Goal: Task Accomplishment & Management: Manage account settings

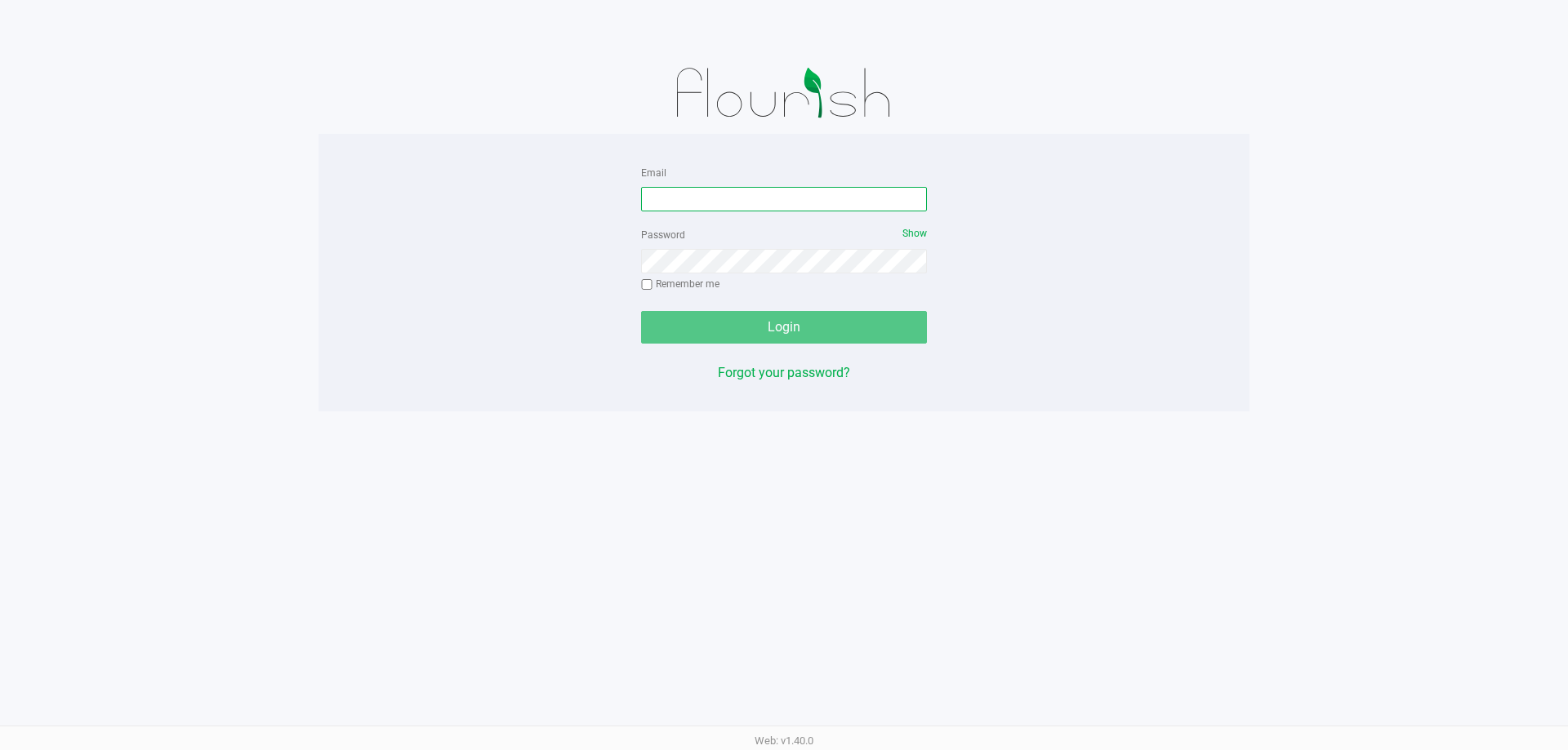
click at [752, 203] on input "Email" at bounding box center [784, 199] width 286 height 24
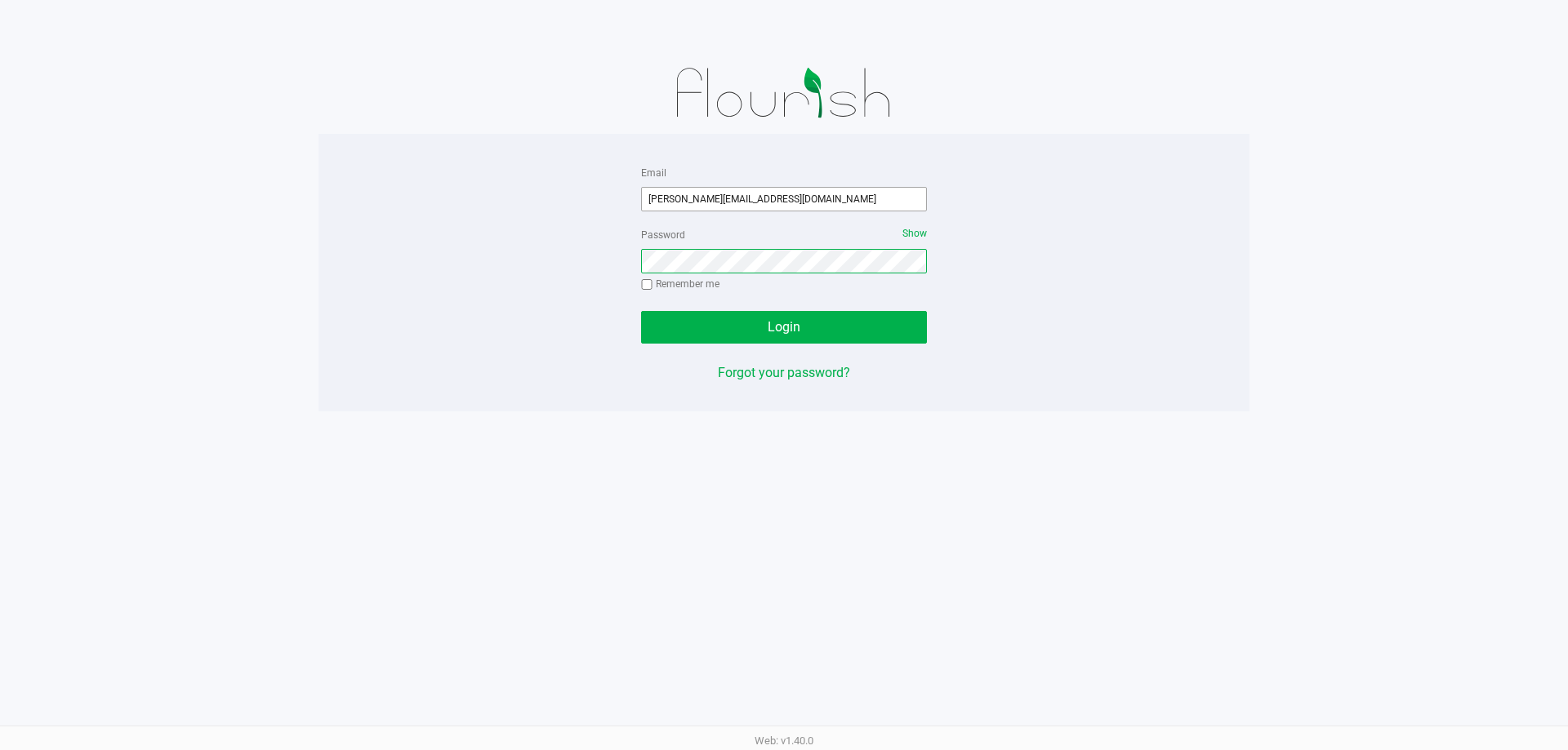
click at [641, 311] on button "Login" at bounding box center [784, 327] width 286 height 33
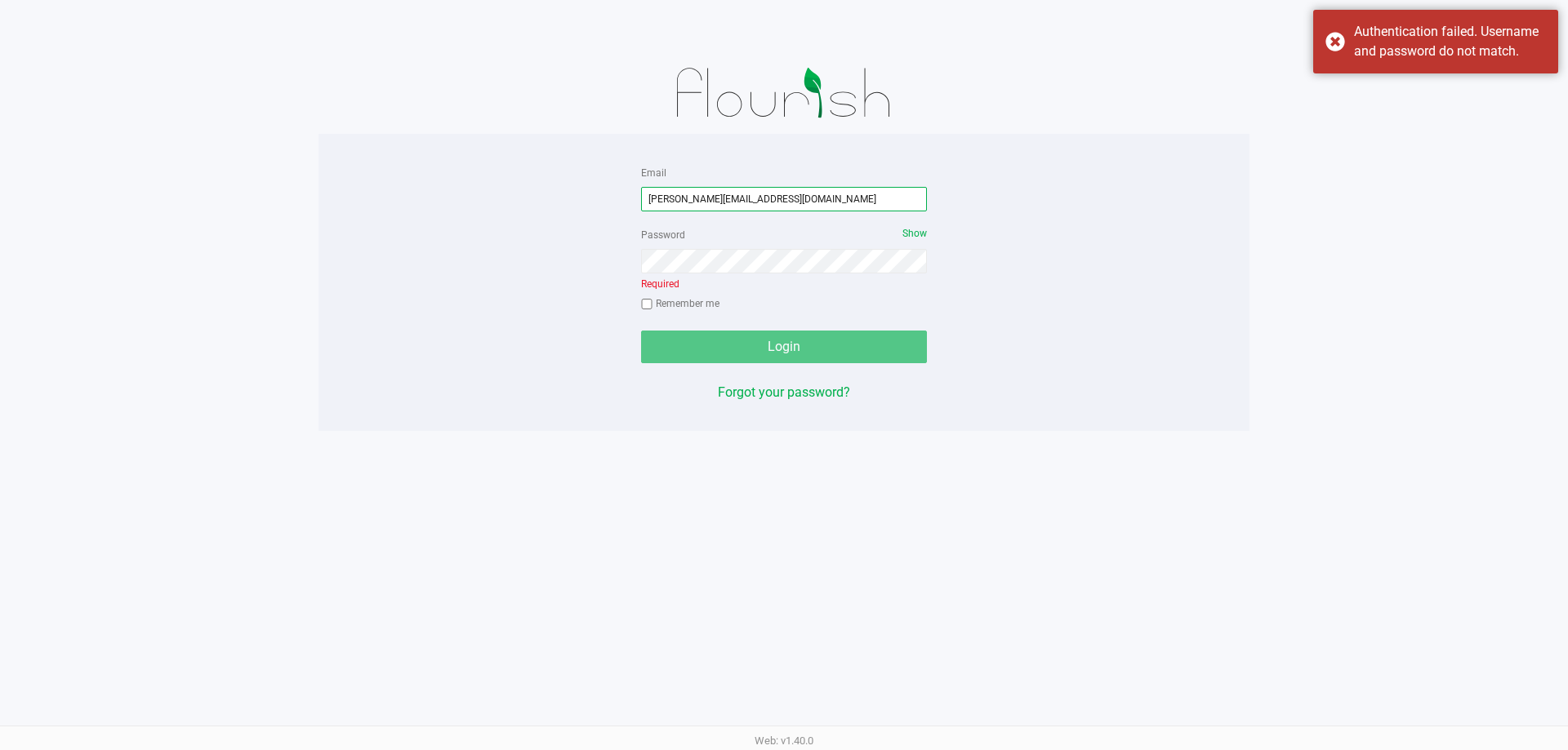
drag, startPoint x: 775, startPoint y: 210, endPoint x: 442, endPoint y: 215, distance: 333.0
click at [442, 216] on div "Email [PERSON_NAME][EMAIL_ADDRESS][DOMAIN_NAME] Password Show Required Remember…" at bounding box center [784, 282] width 931 height 240
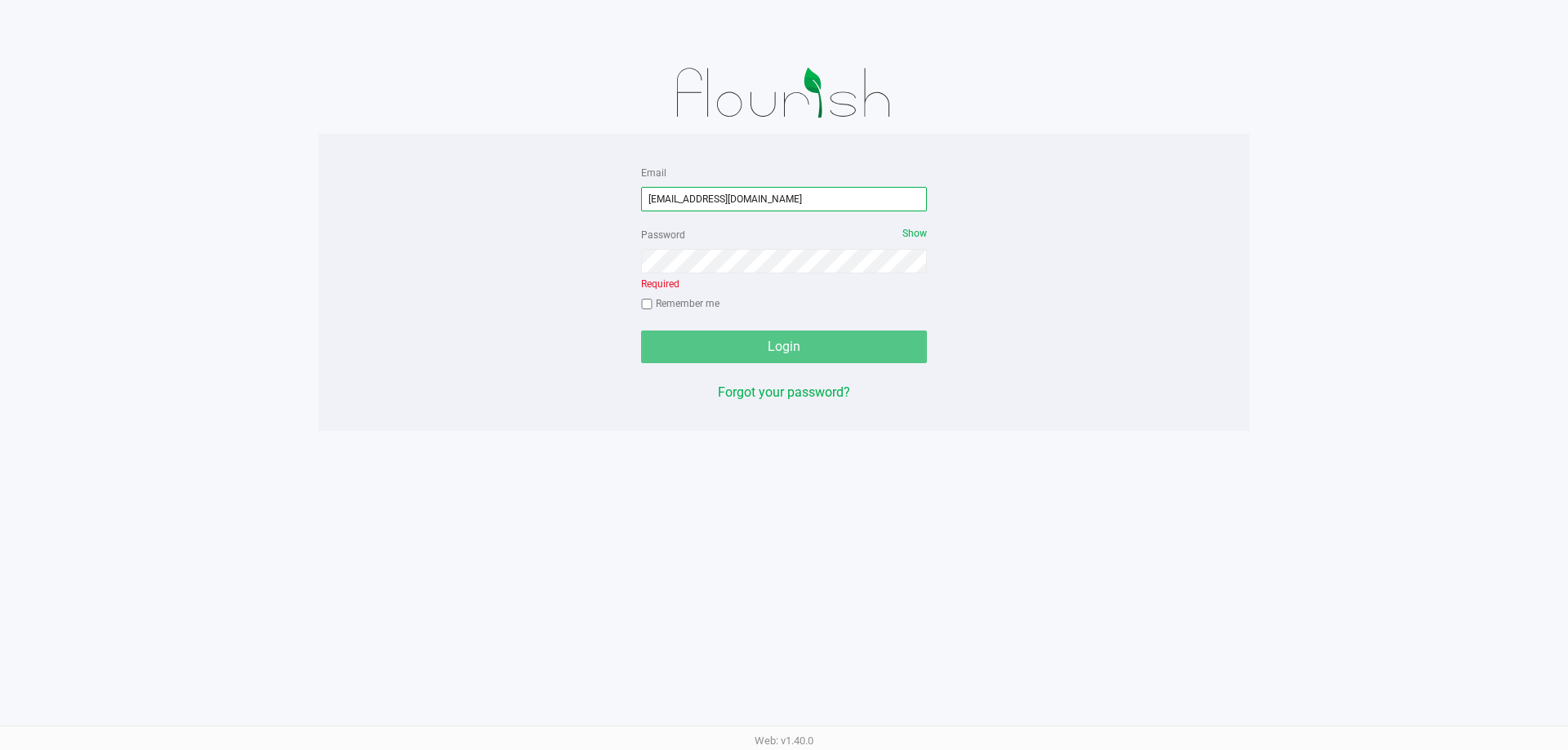
type input "[EMAIL_ADDRESS][DOMAIN_NAME]"
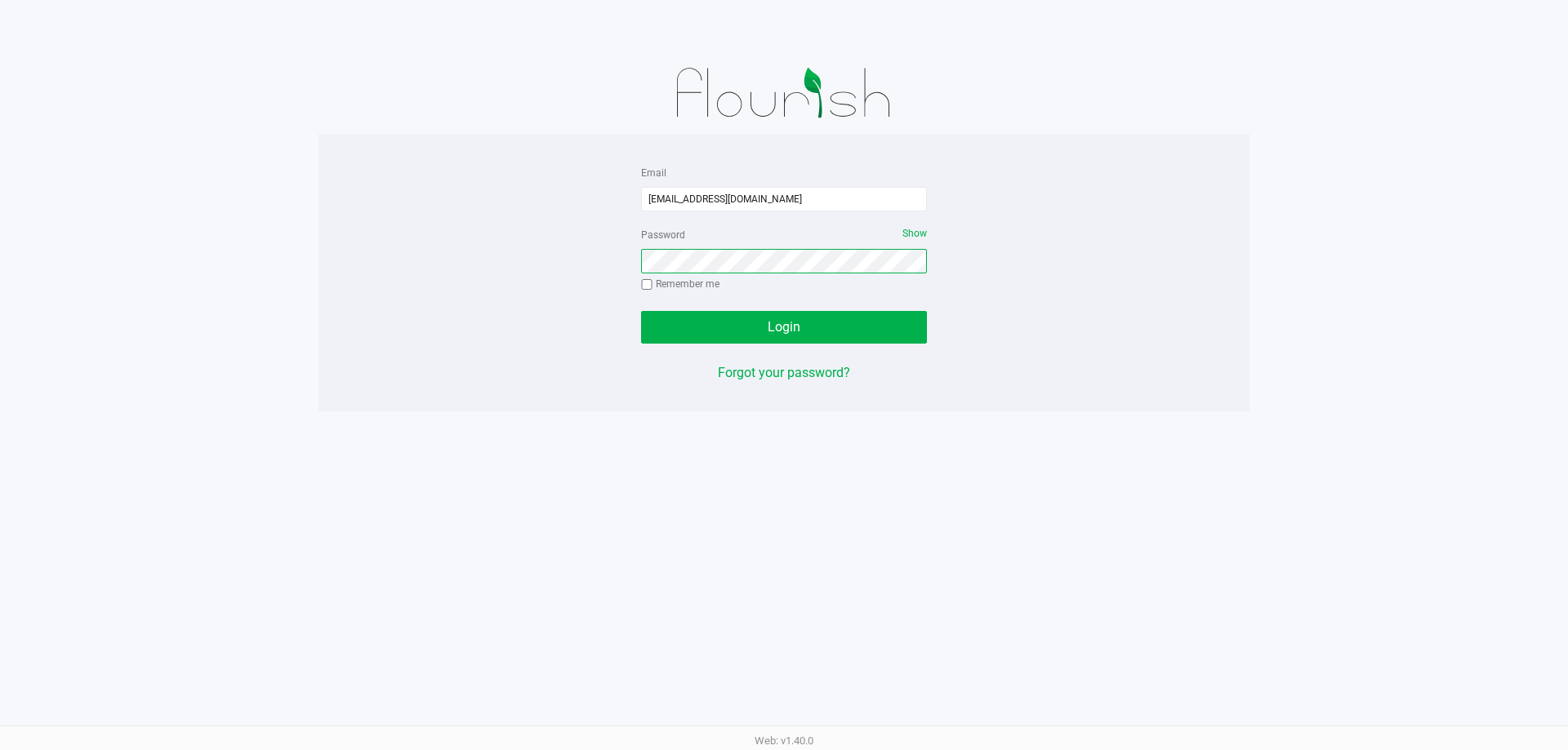
click at [641, 311] on button "Login" at bounding box center [784, 327] width 286 height 33
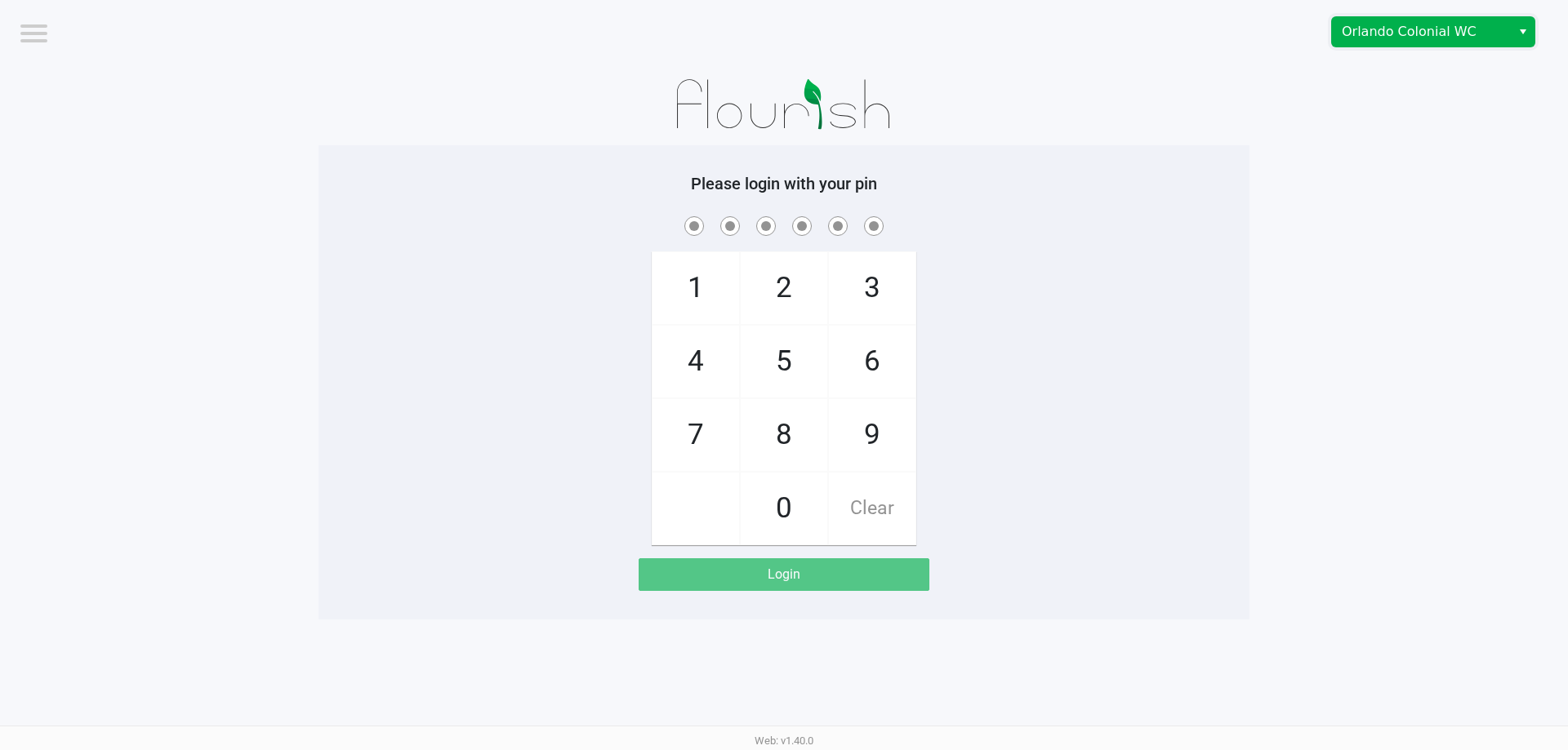
click at [1382, 24] on span "Orlando Colonial WC" at bounding box center [1421, 32] width 159 height 20
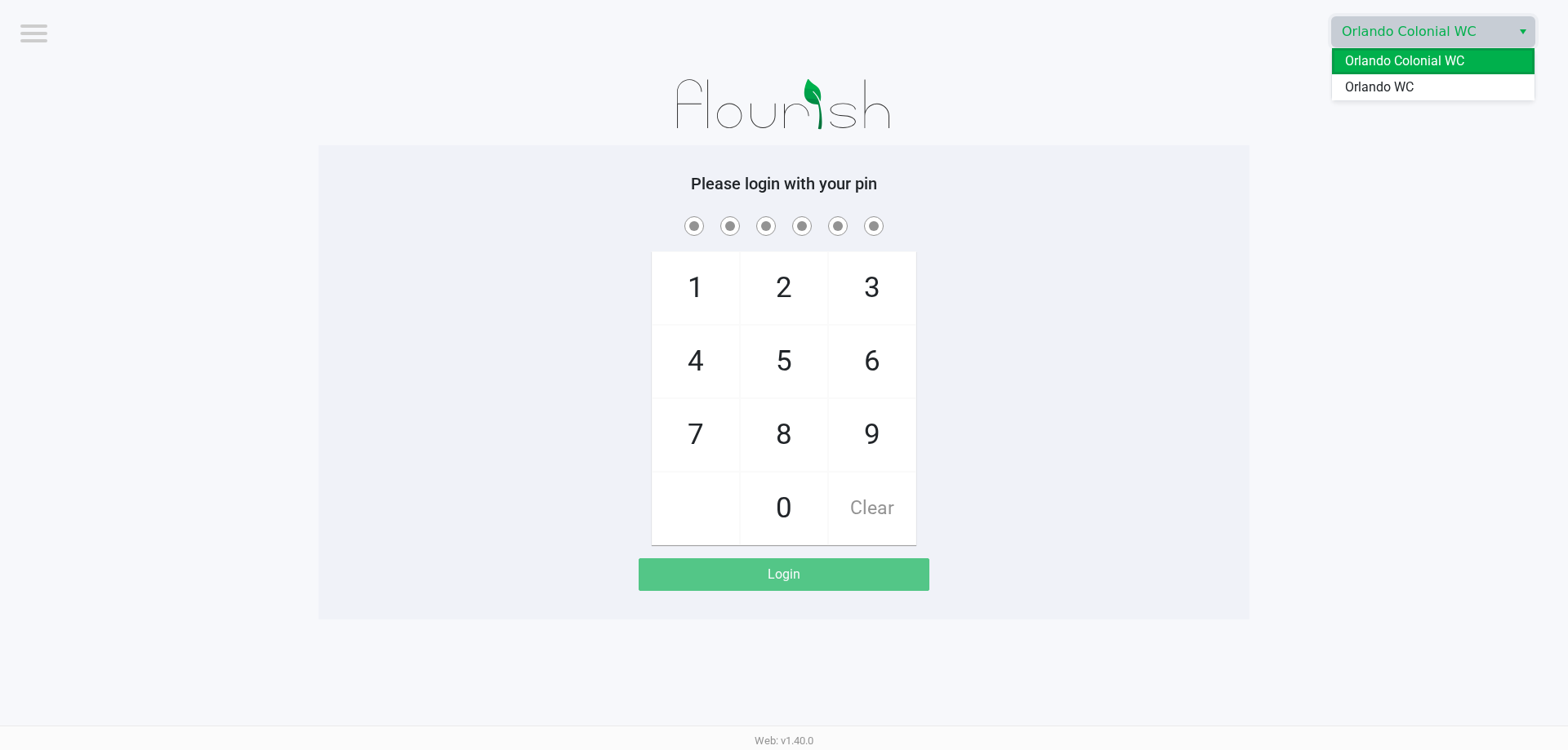
click at [1388, 64] on span "Orlando Colonial WC" at bounding box center [1404, 61] width 120 height 20
click at [1402, 14] on div "Orlando Colonial WC" at bounding box center [1182, 32] width 772 height 64
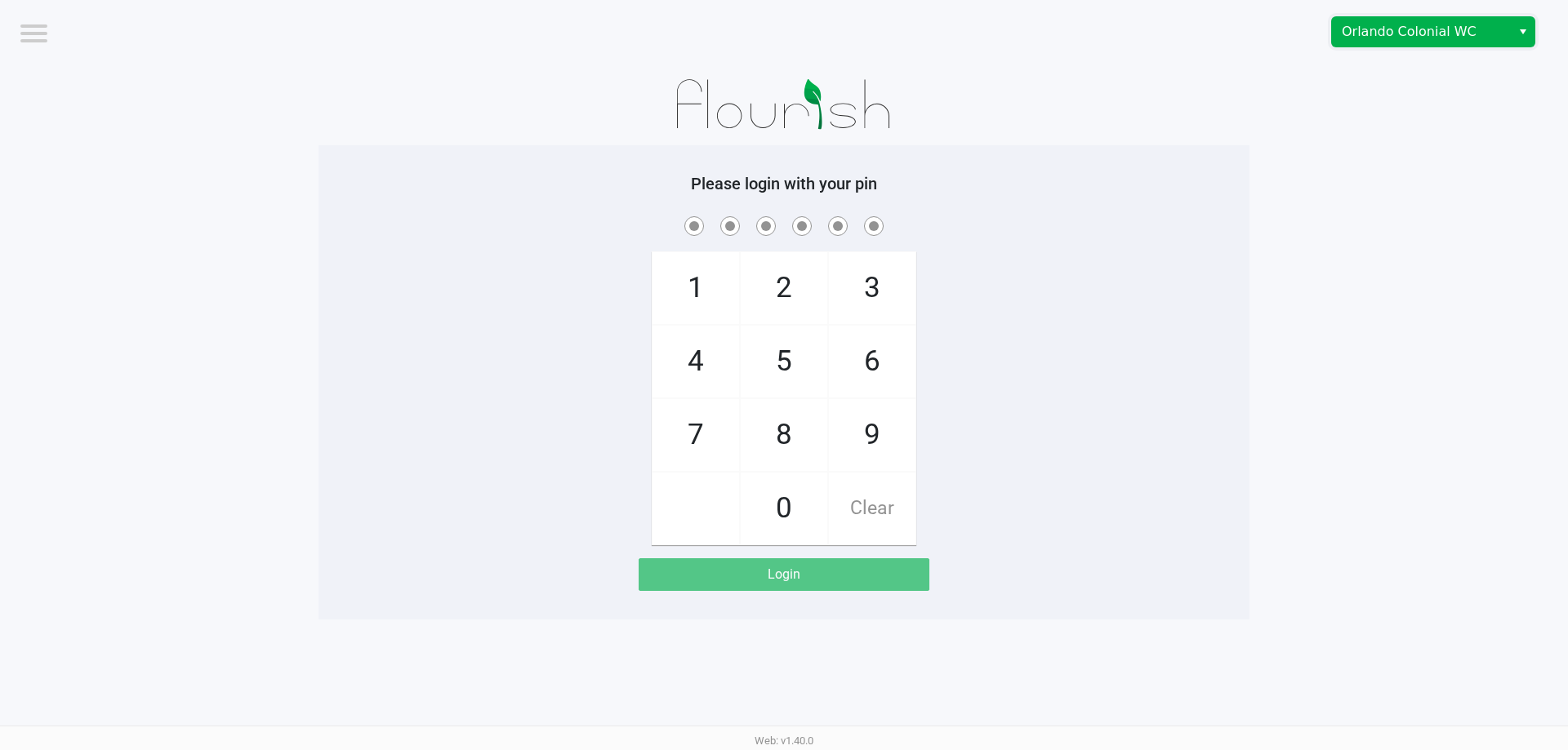
click at [1402, 43] on span "Orlando Colonial WC" at bounding box center [1420, 31] width 178 height 29
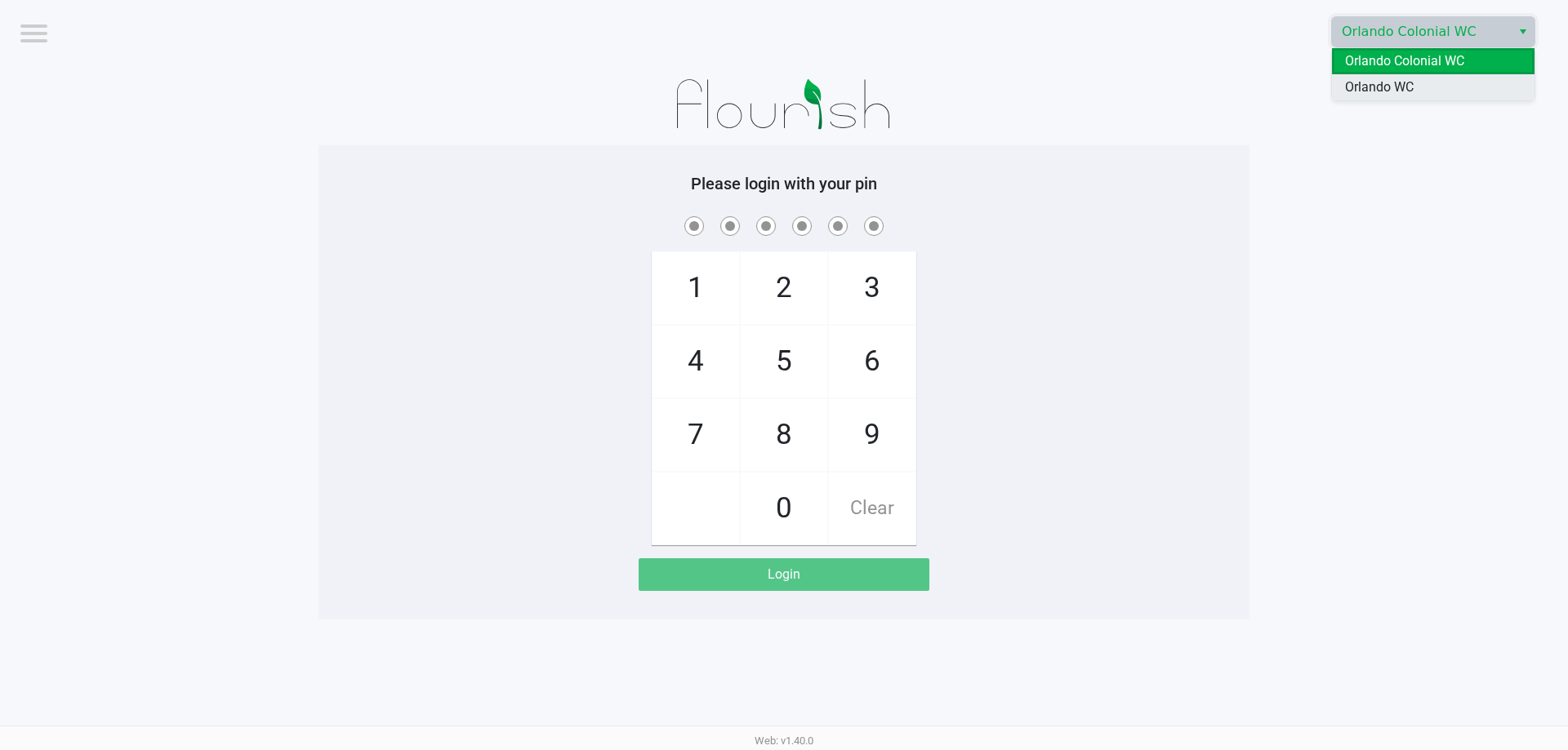
click at [1400, 80] on span "Orlando WC" at bounding box center [1378, 87] width 68 height 20
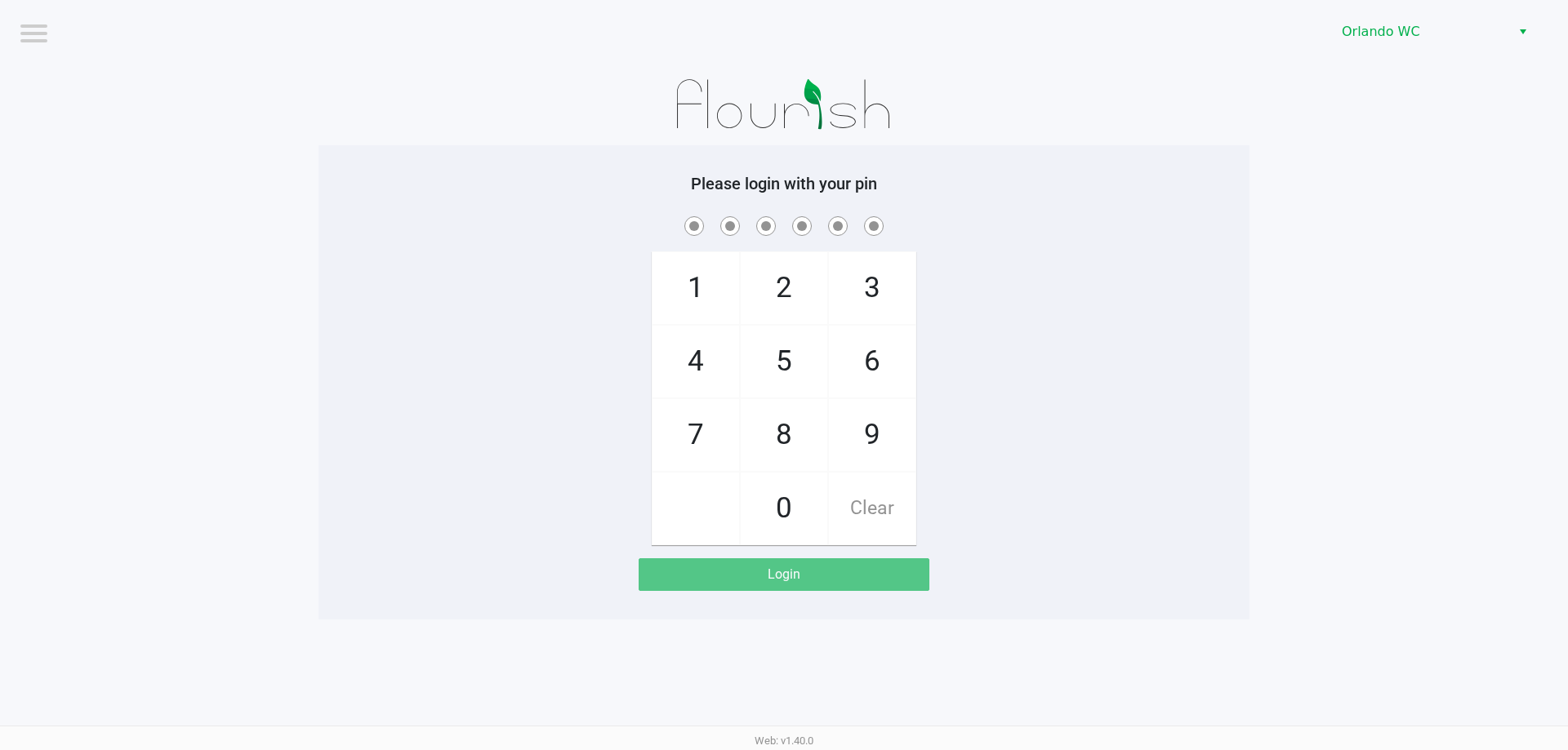
click at [1399, 86] on app-pos-login-wrapper "Logout Orlando WC Please login with your pin 1 4 7 2 5 8 0 3 6 9 Clear Login" at bounding box center [784, 309] width 1568 height 619
checkbox input "true"
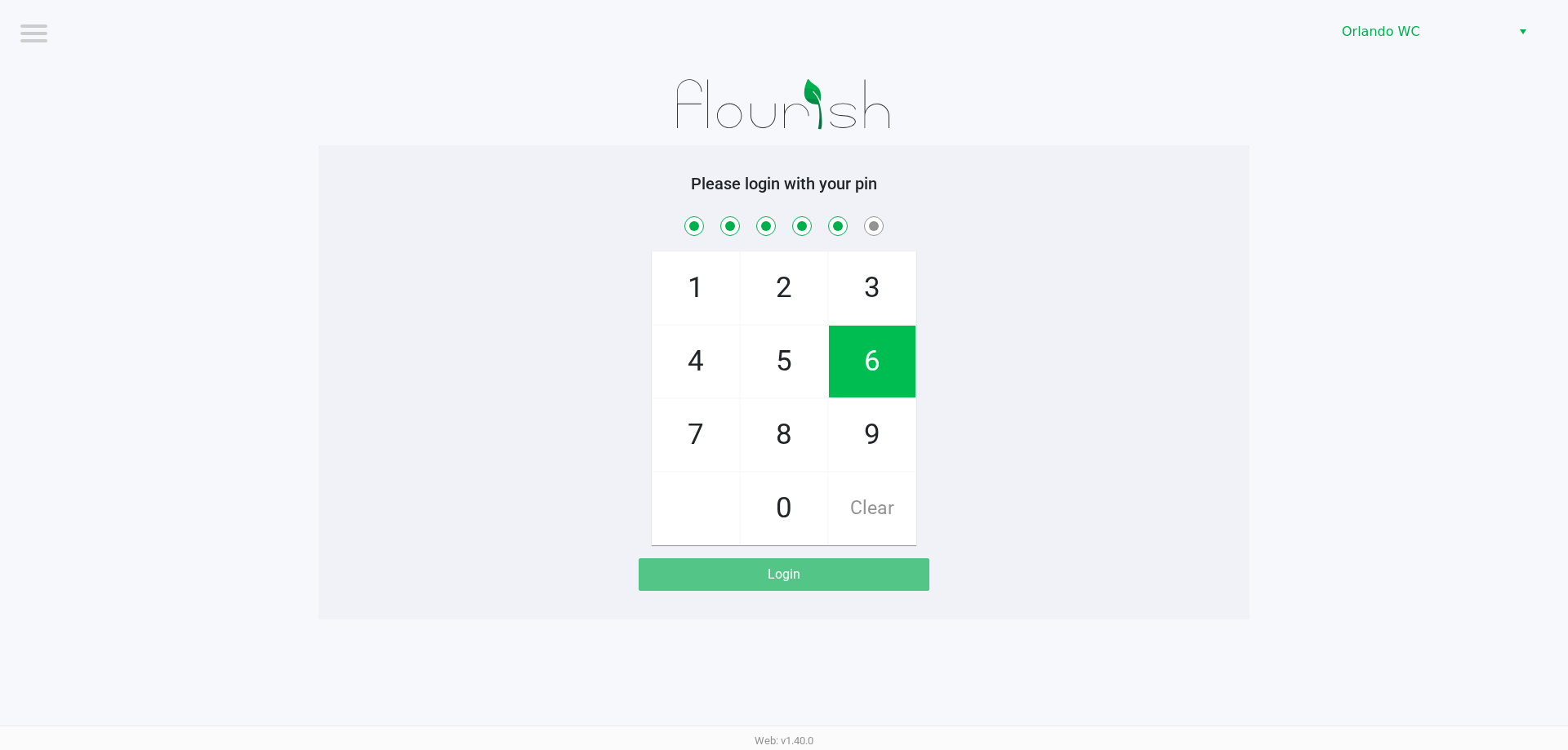
checkbox input "true"
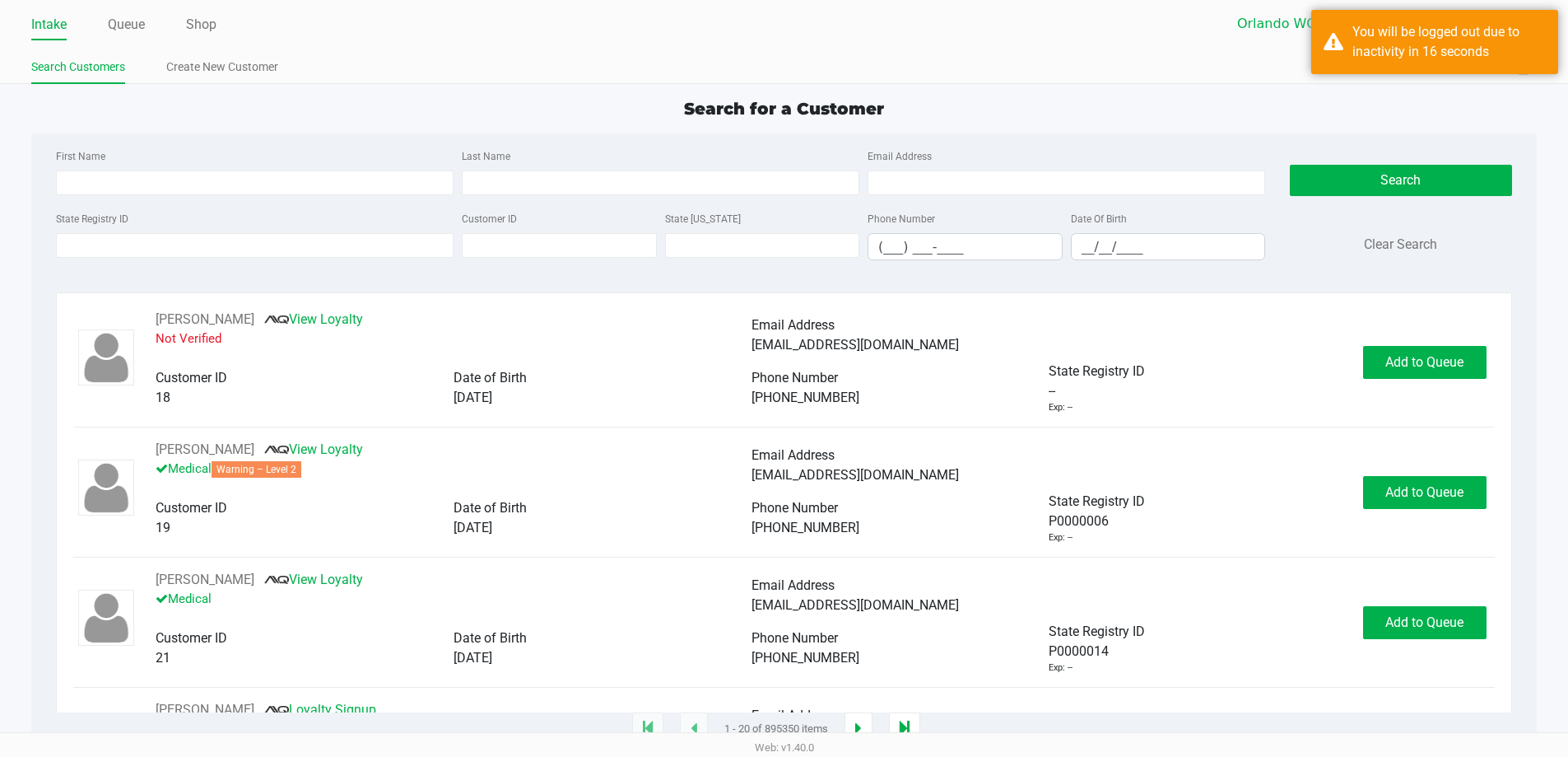
click at [893, 48] on div "Intake Queue Shop Orlando WC [PERSON_NAME] Search Customers Create New Customer…" at bounding box center [784, 41] width 1568 height 84
drag, startPoint x: 1526, startPoint y: 42, endPoint x: 1504, endPoint y: 66, distance: 32.6
click at [1525, 42] on div "You will be logged out due to inactivity in 16 seconds" at bounding box center [1449, 42] width 193 height 40
